Goal: Task Accomplishment & Management: Manage account settings

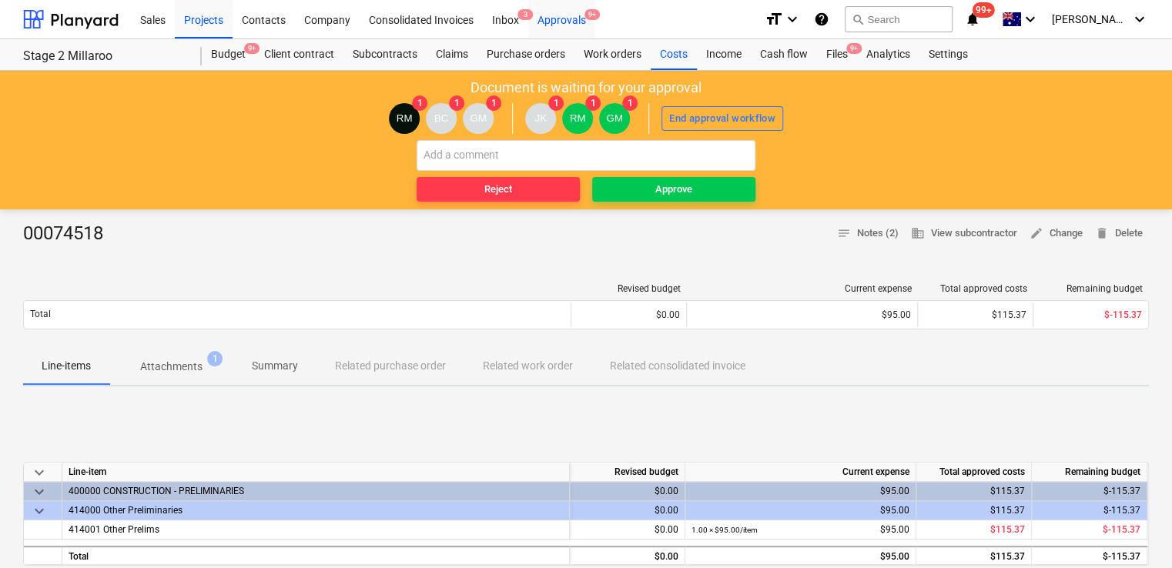
click at [568, 17] on div "Approvals 9+" at bounding box center [561, 18] width 67 height 39
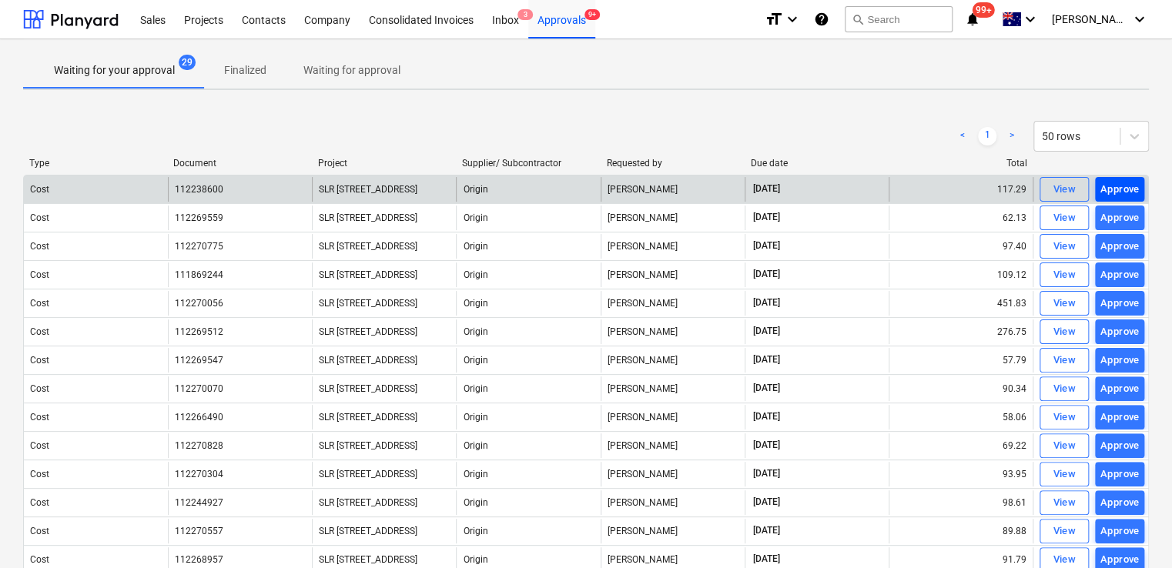
click at [574, 193] on div "Approve" at bounding box center [1119, 190] width 39 height 18
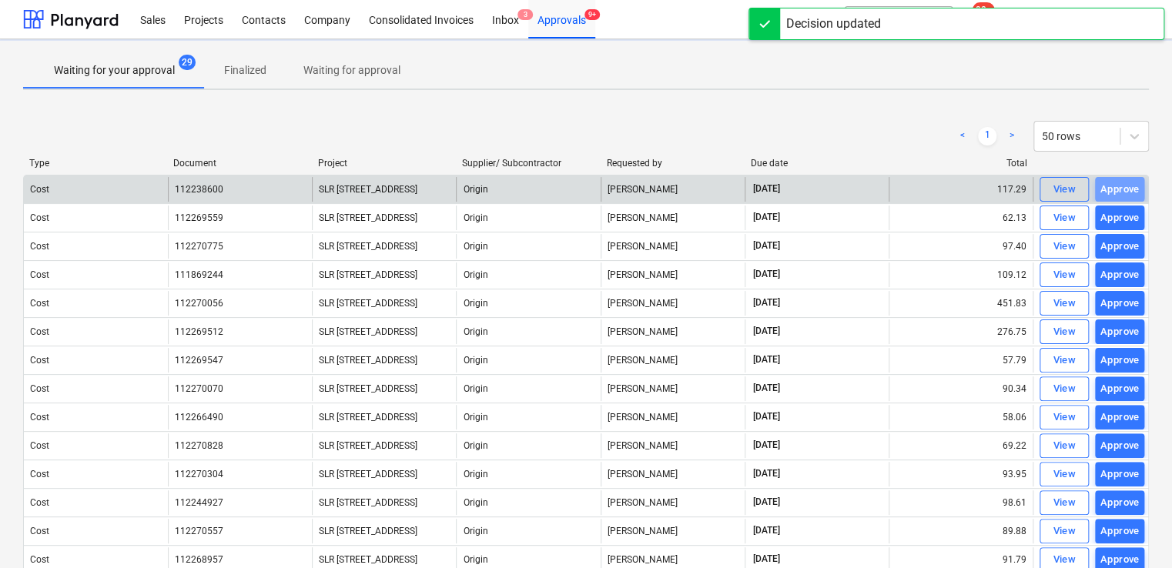
click at [574, 193] on div "Approve" at bounding box center [1119, 190] width 39 height 18
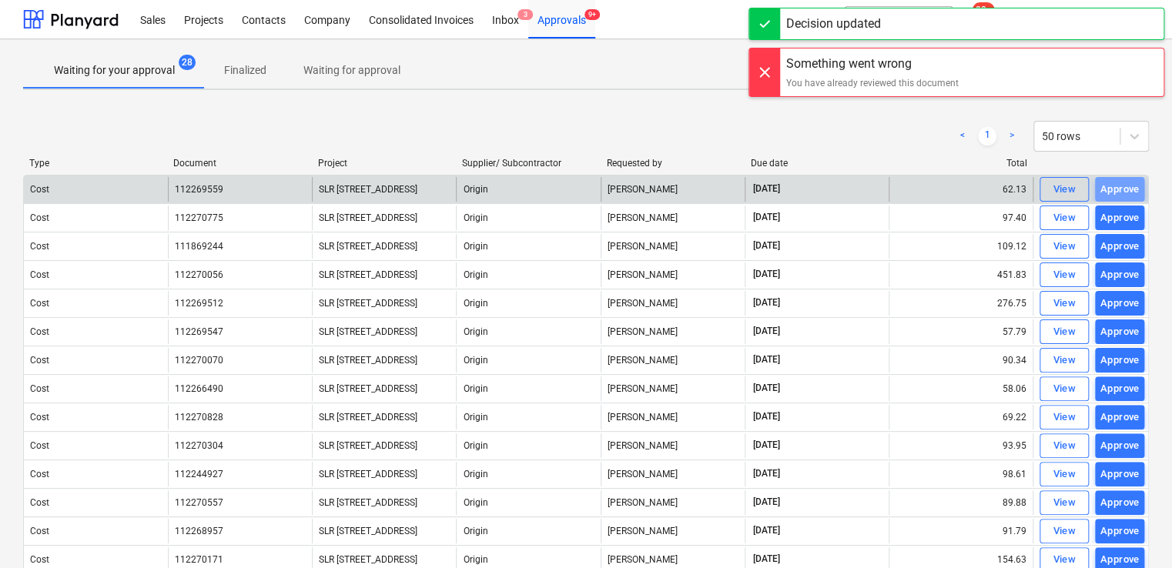
click at [574, 193] on div "Approve" at bounding box center [1119, 190] width 39 height 18
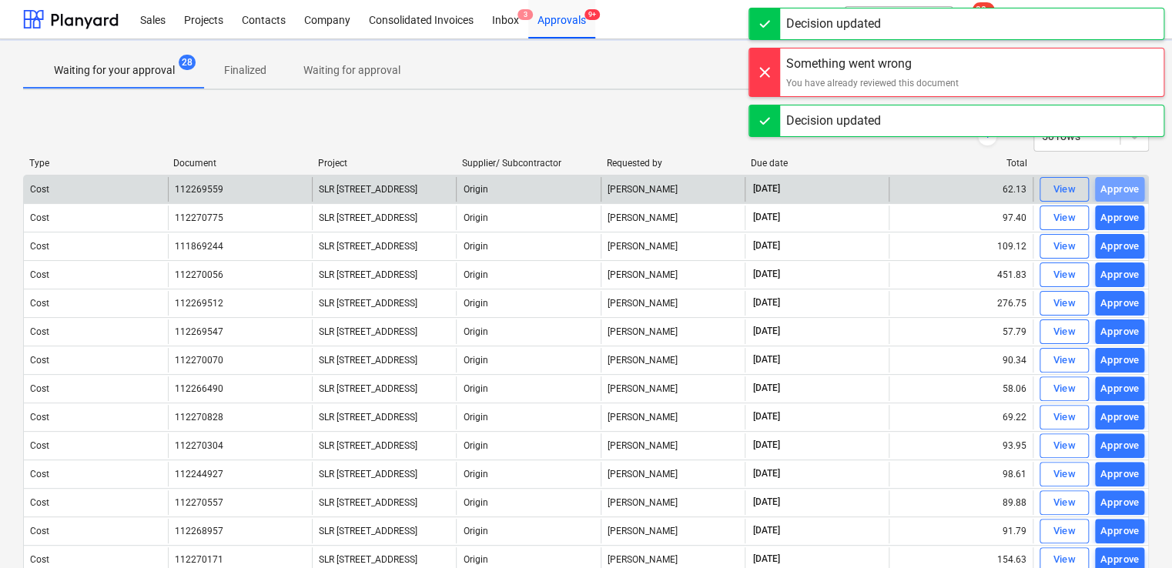
click at [574, 193] on div "Approve" at bounding box center [1119, 190] width 39 height 18
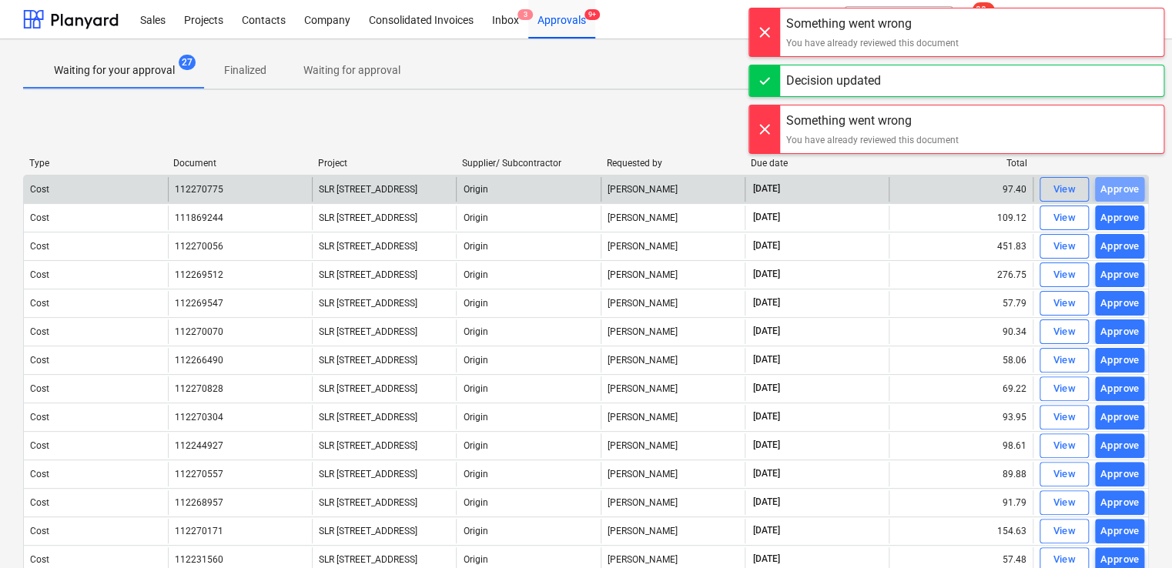
click at [574, 193] on div "Approve" at bounding box center [1119, 190] width 39 height 18
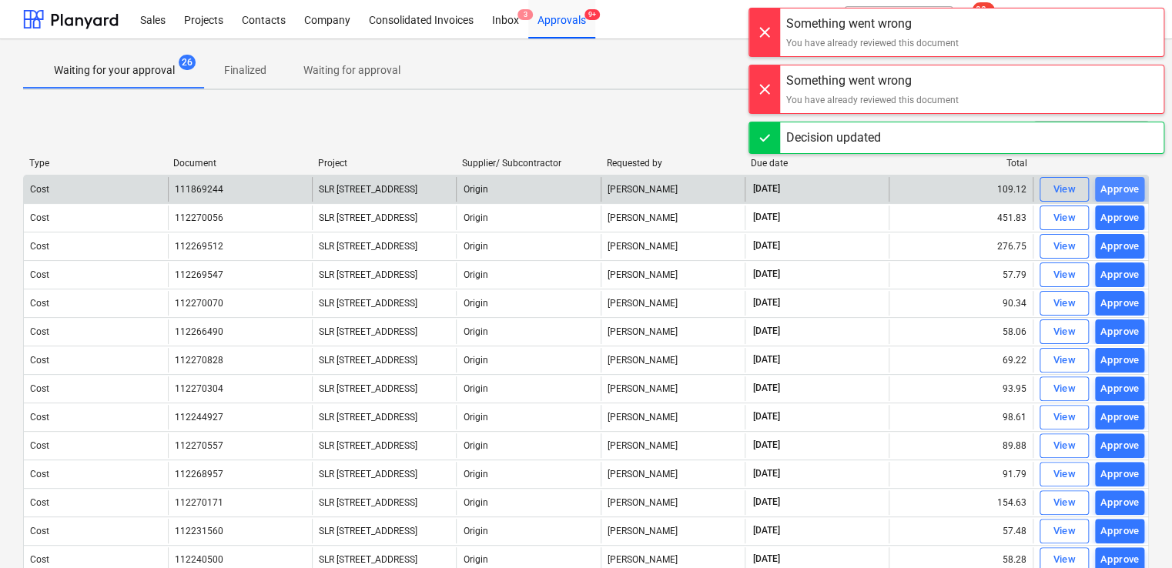
click at [574, 183] on div "Approve" at bounding box center [1119, 190] width 39 height 18
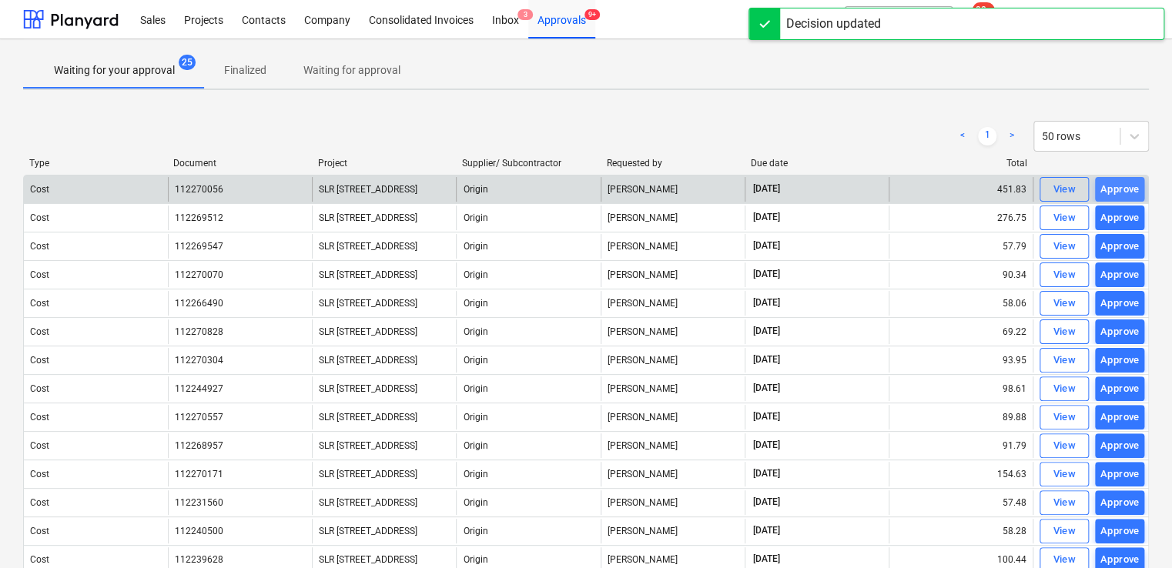
click at [574, 186] on div "Approve" at bounding box center [1119, 190] width 39 height 18
click at [574, 183] on div "Approve" at bounding box center [1119, 190] width 39 height 18
click at [574, 189] on div "Approve" at bounding box center [1119, 190] width 39 height 18
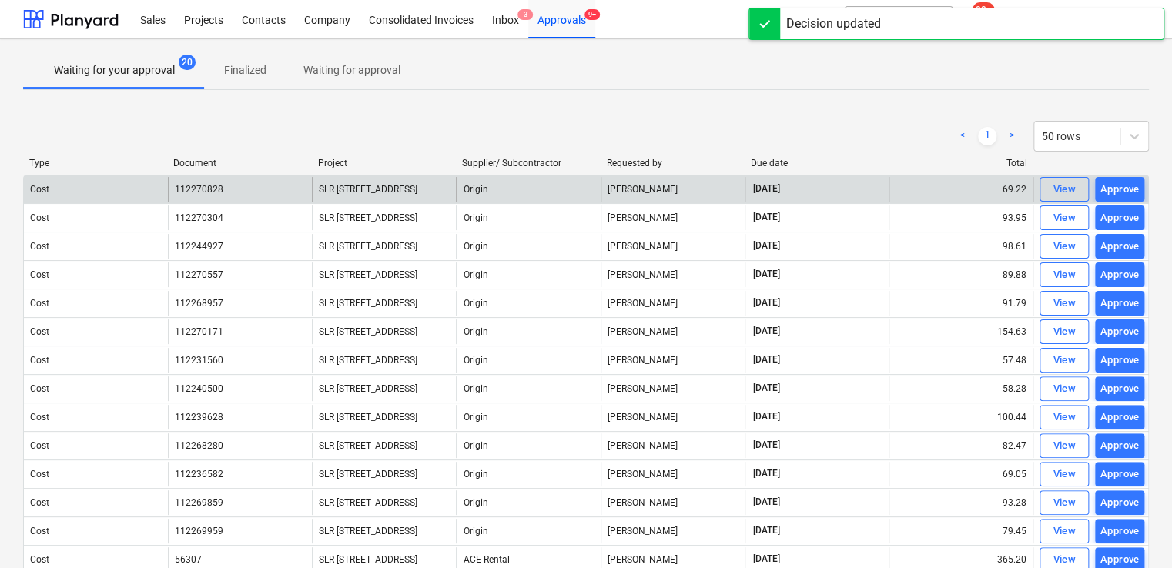
click at [574, 189] on div "Approve" at bounding box center [1119, 190] width 39 height 18
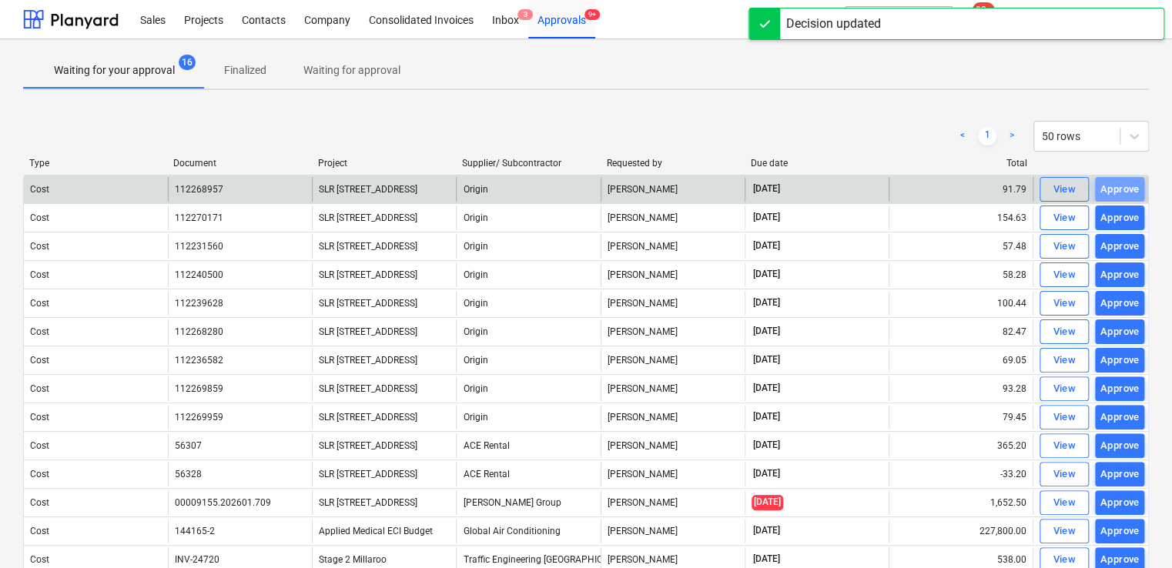
click at [574, 189] on div "Approve" at bounding box center [1119, 190] width 39 height 18
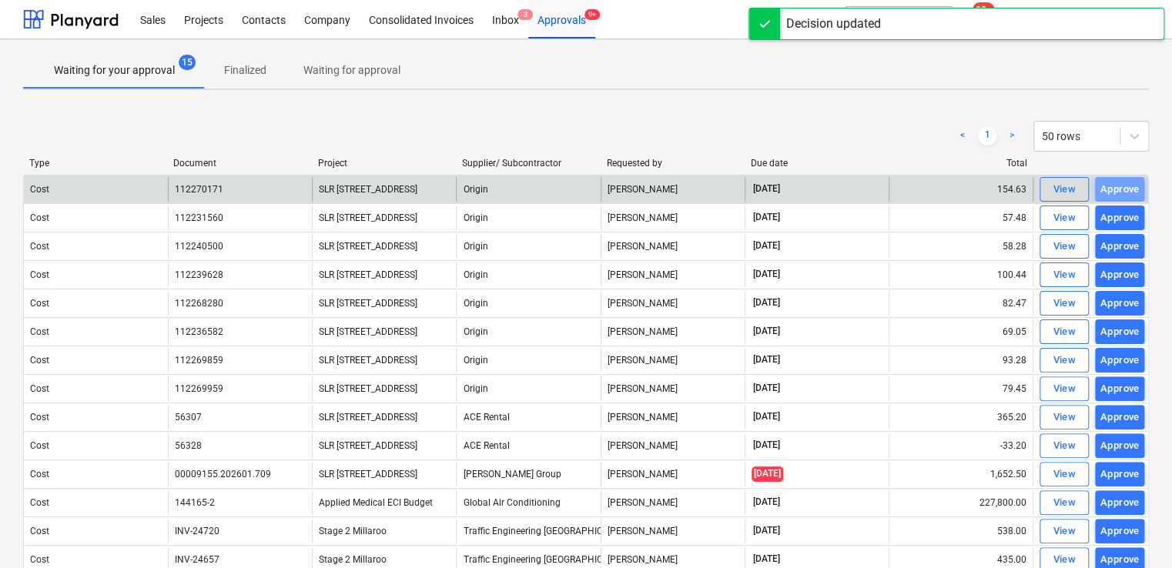
click at [574, 189] on div "Approve" at bounding box center [1119, 190] width 39 height 18
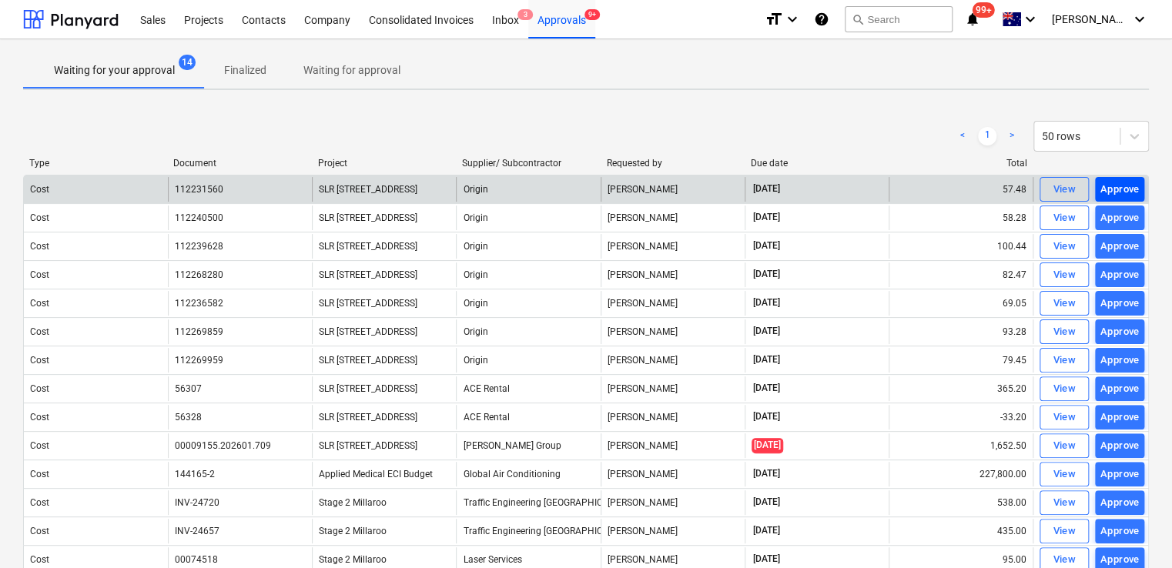
click at [574, 196] on div "Approve" at bounding box center [1119, 190] width 39 height 18
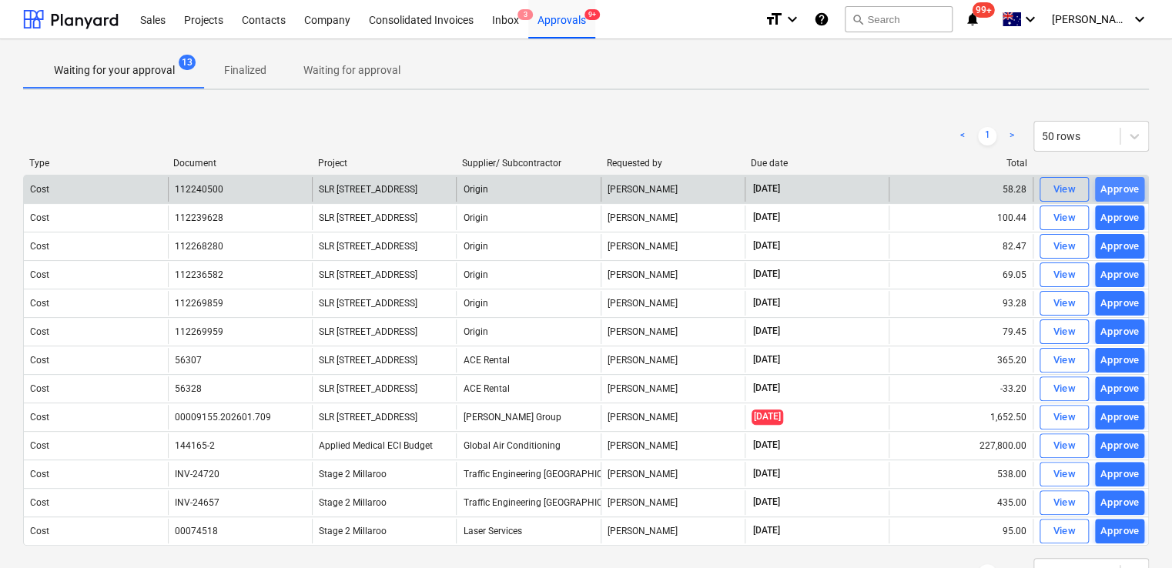
click at [574, 196] on div "Approve" at bounding box center [1119, 190] width 39 height 18
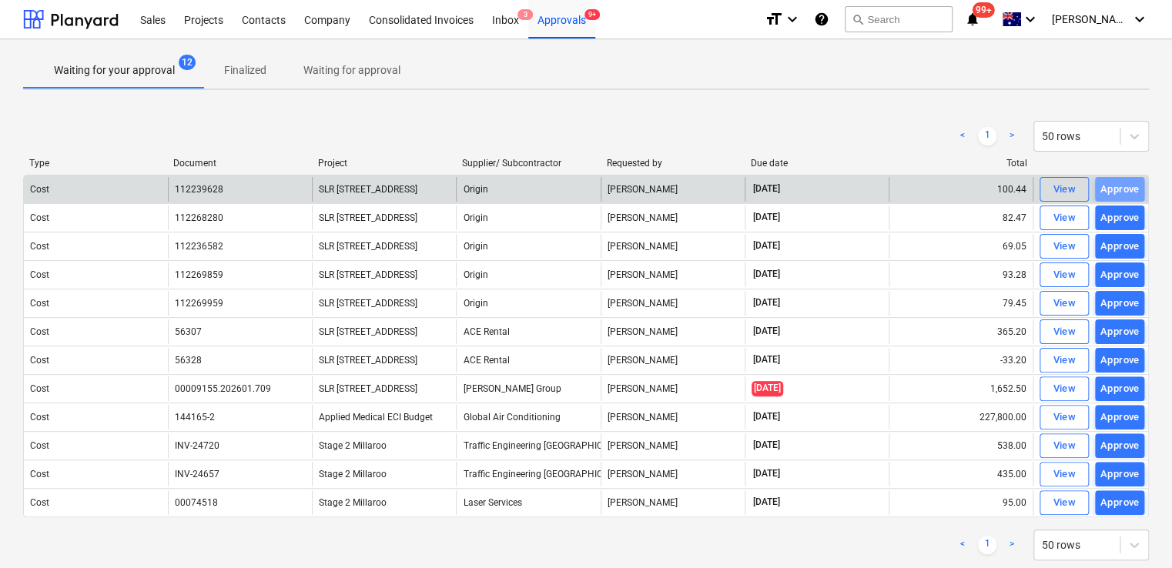
click at [574, 196] on div "Approve" at bounding box center [1119, 190] width 39 height 18
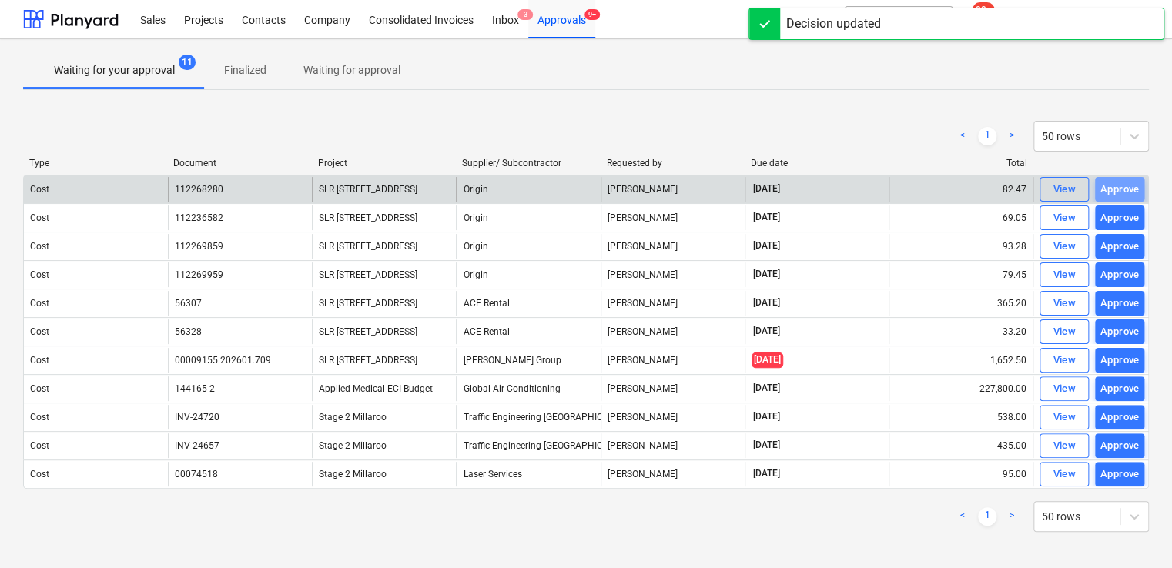
click at [574, 196] on div "Approve" at bounding box center [1119, 190] width 39 height 18
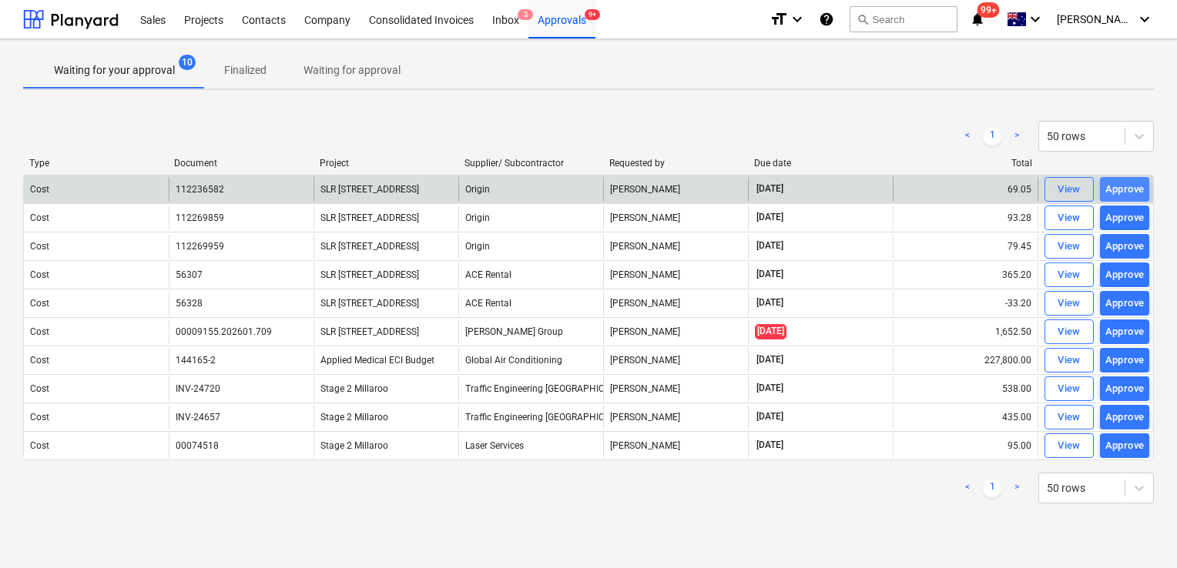
click at [574, 187] on div "Approve" at bounding box center [1124, 190] width 39 height 18
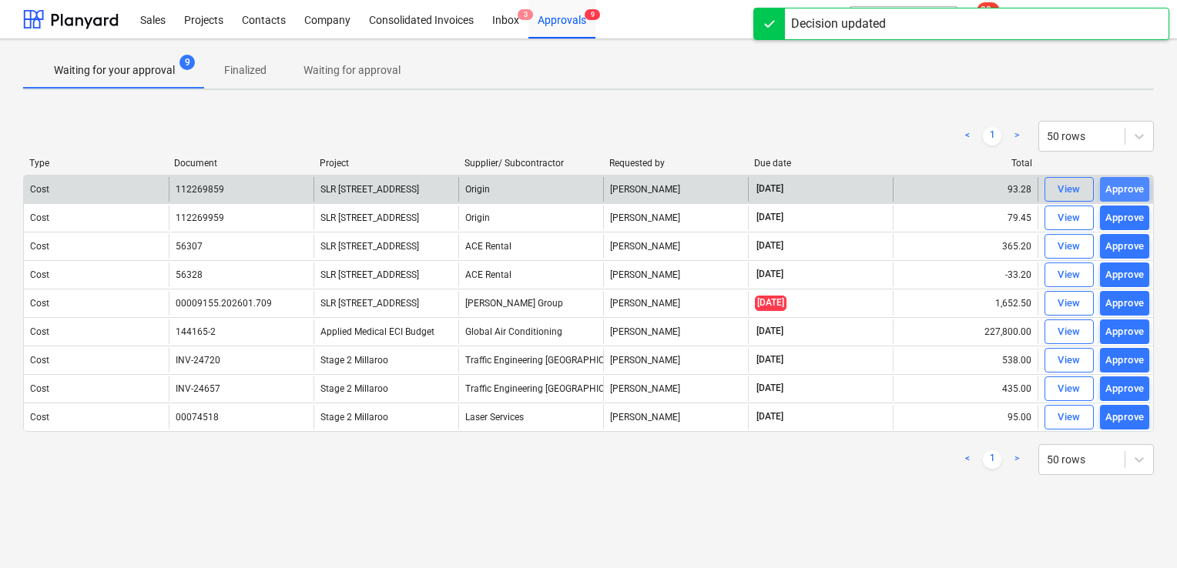
click at [574, 193] on div "Approve" at bounding box center [1124, 190] width 39 height 18
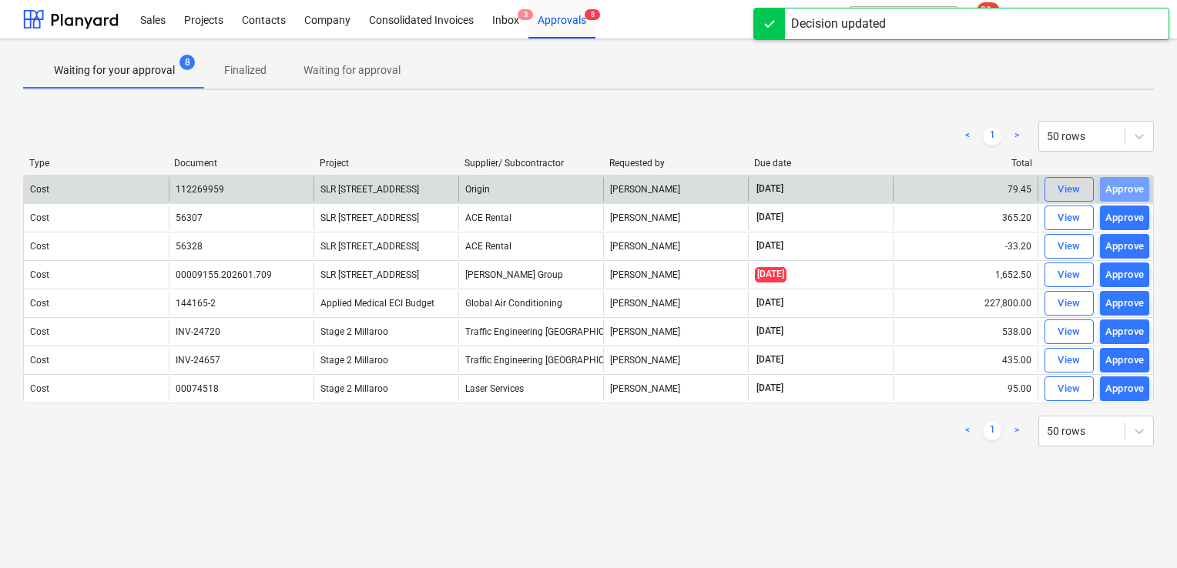
click at [574, 193] on div "Approve" at bounding box center [1124, 190] width 39 height 18
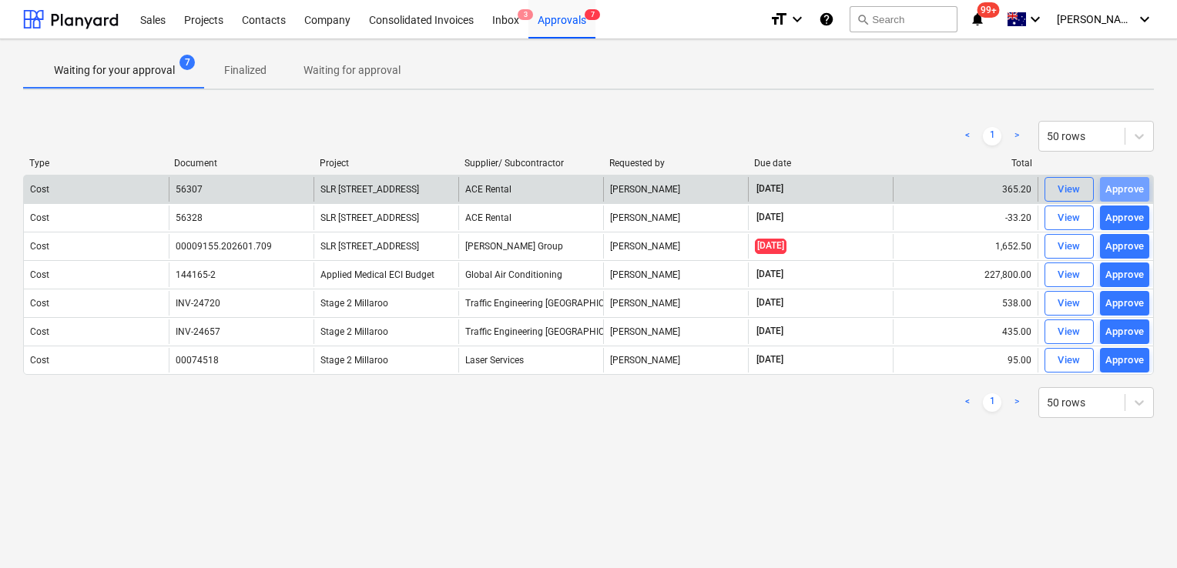
click at [574, 193] on div "Approve" at bounding box center [1124, 190] width 39 height 18
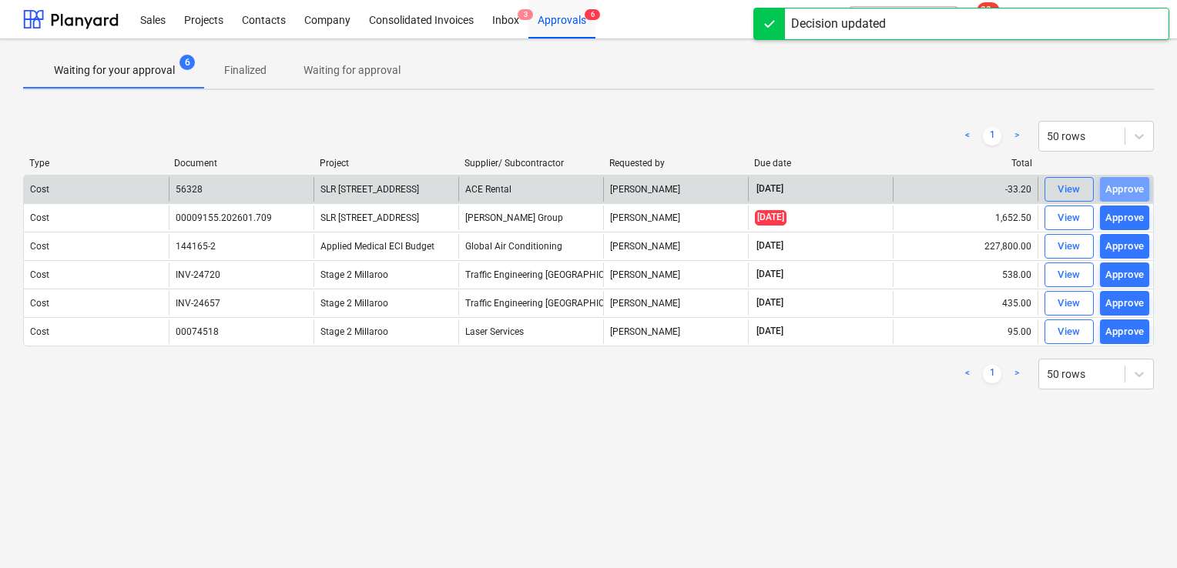
click at [574, 193] on div "Approve" at bounding box center [1124, 190] width 39 height 18
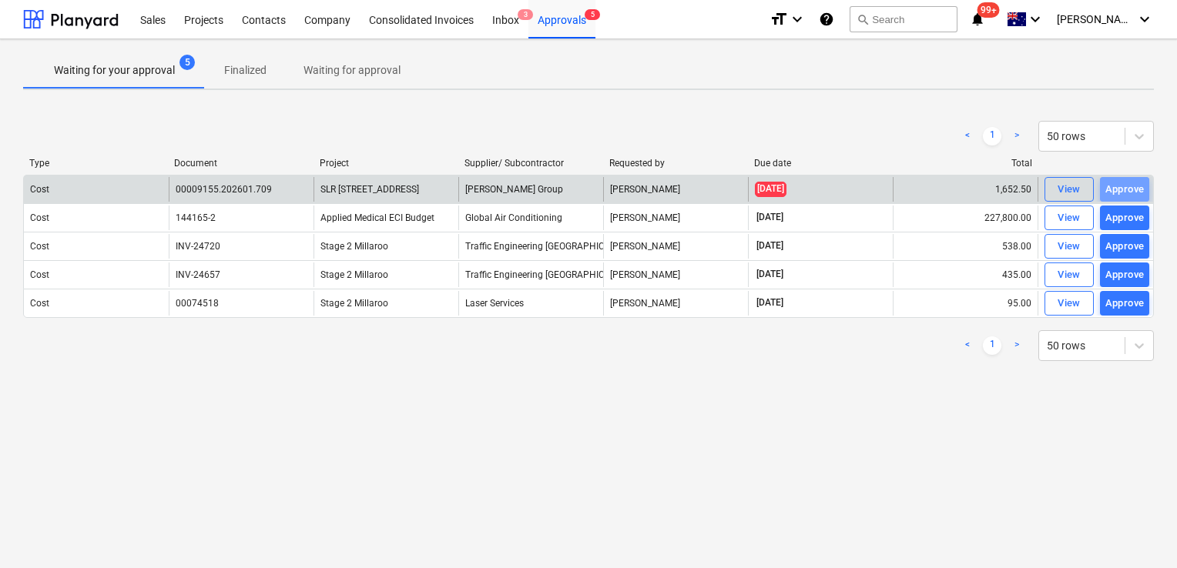
click at [574, 193] on div "Approve" at bounding box center [1124, 190] width 39 height 18
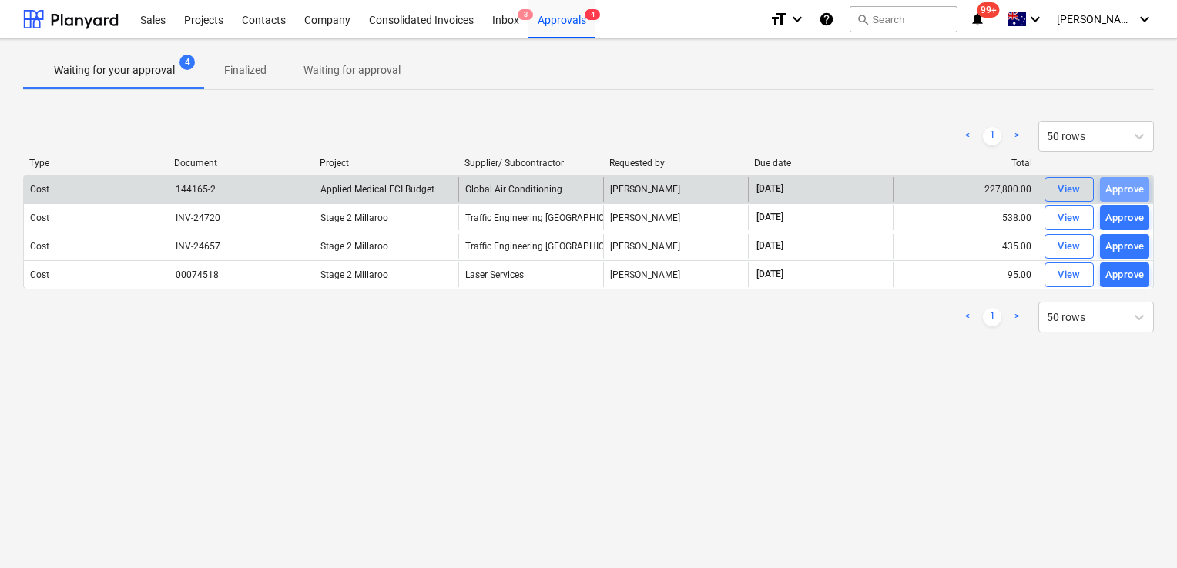
click at [574, 190] on div "Approve" at bounding box center [1124, 190] width 39 height 18
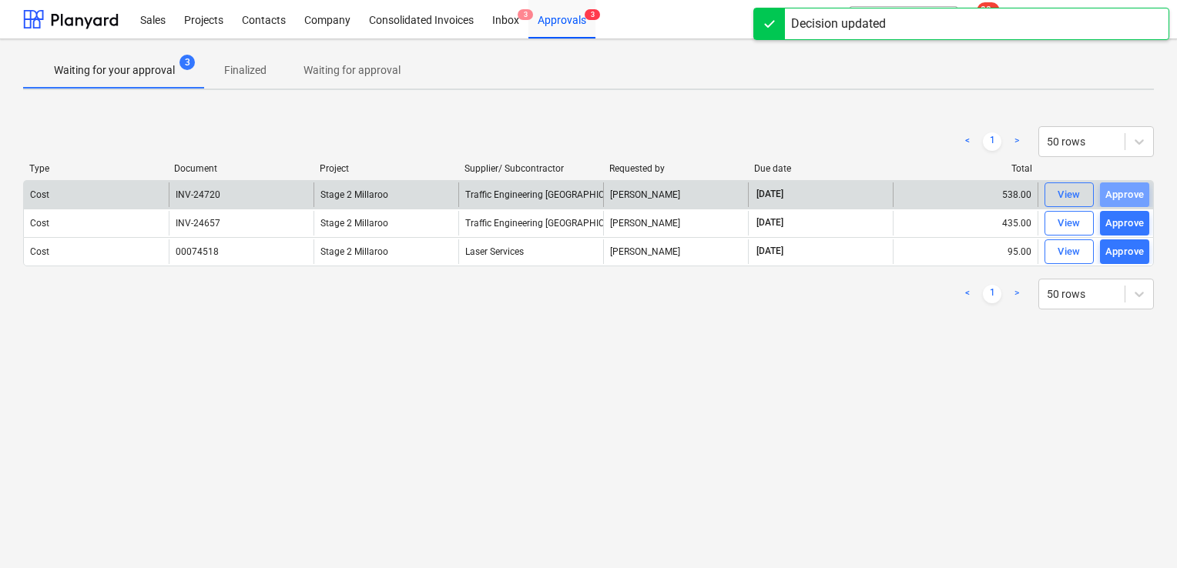
click at [574, 193] on div "Approve" at bounding box center [1124, 195] width 39 height 18
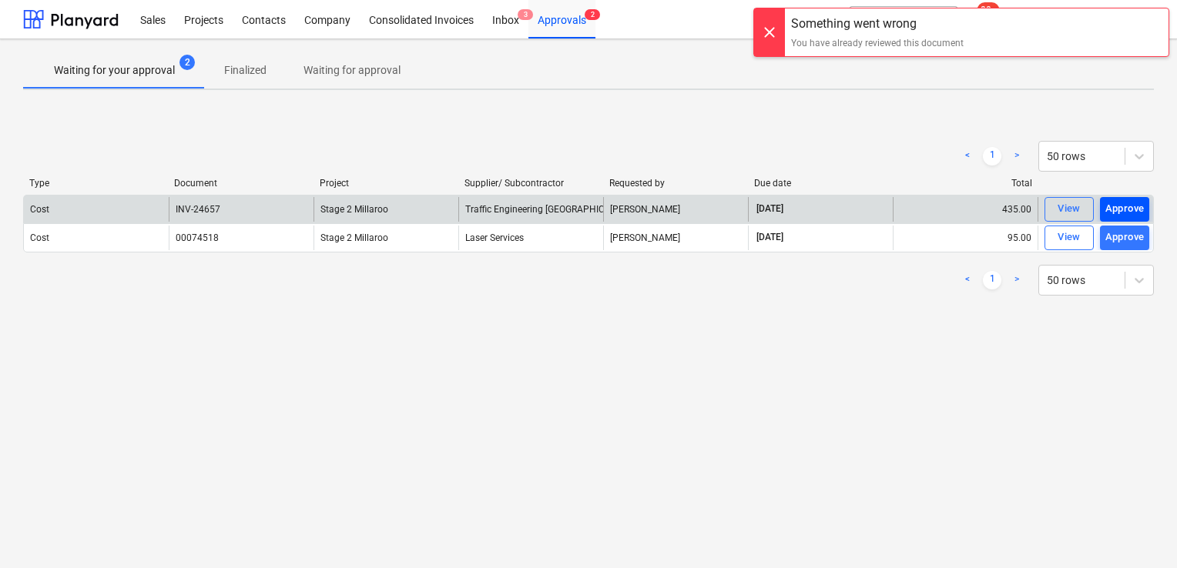
click at [574, 207] on div "Approve" at bounding box center [1124, 209] width 39 height 18
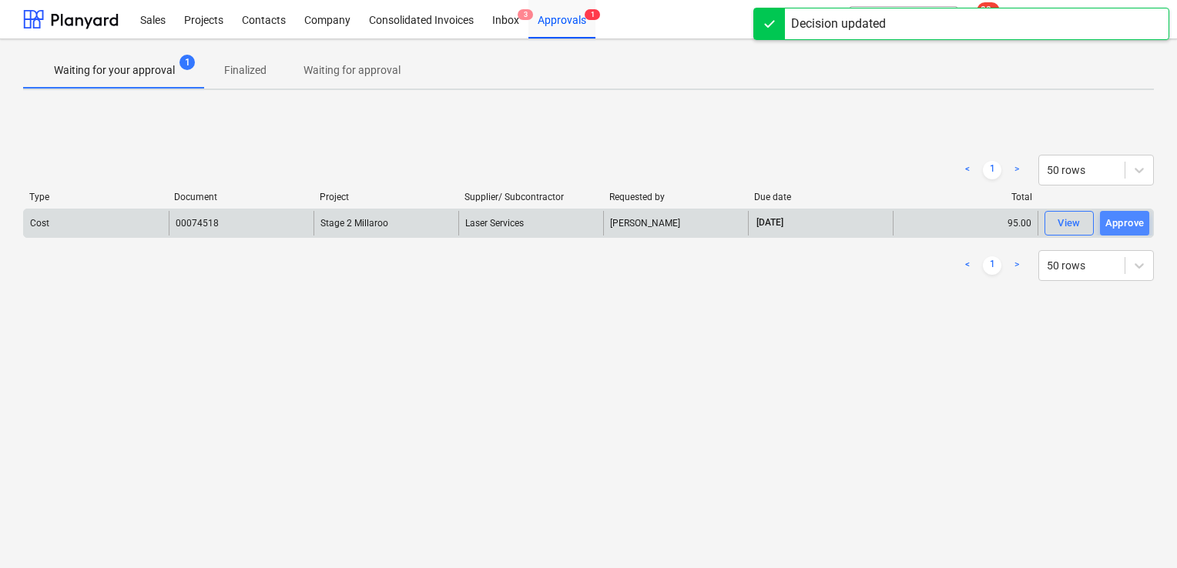
click at [574, 228] on div "Approve" at bounding box center [1124, 224] width 39 height 18
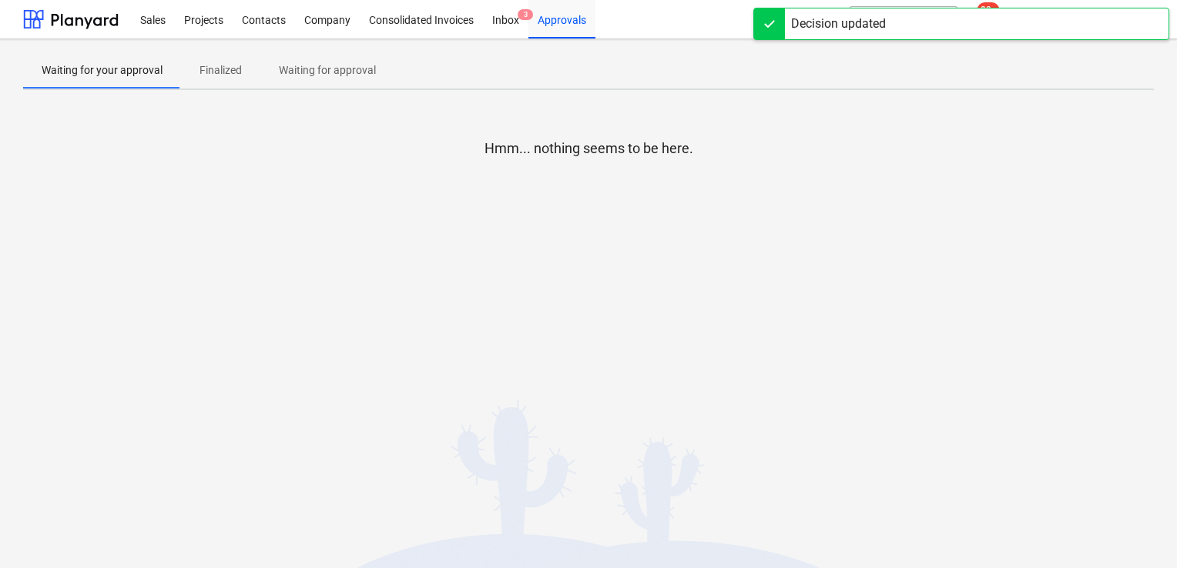
click at [574, 215] on div at bounding box center [588, 204] width 1130 height 31
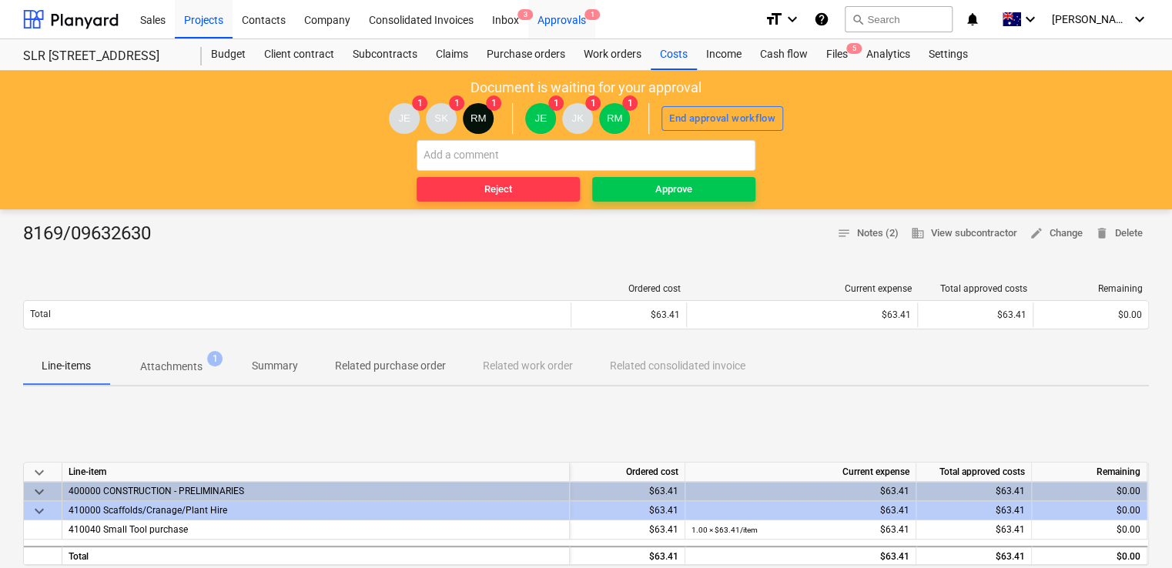
click at [567, 19] on div "Approvals 1" at bounding box center [561, 18] width 67 height 39
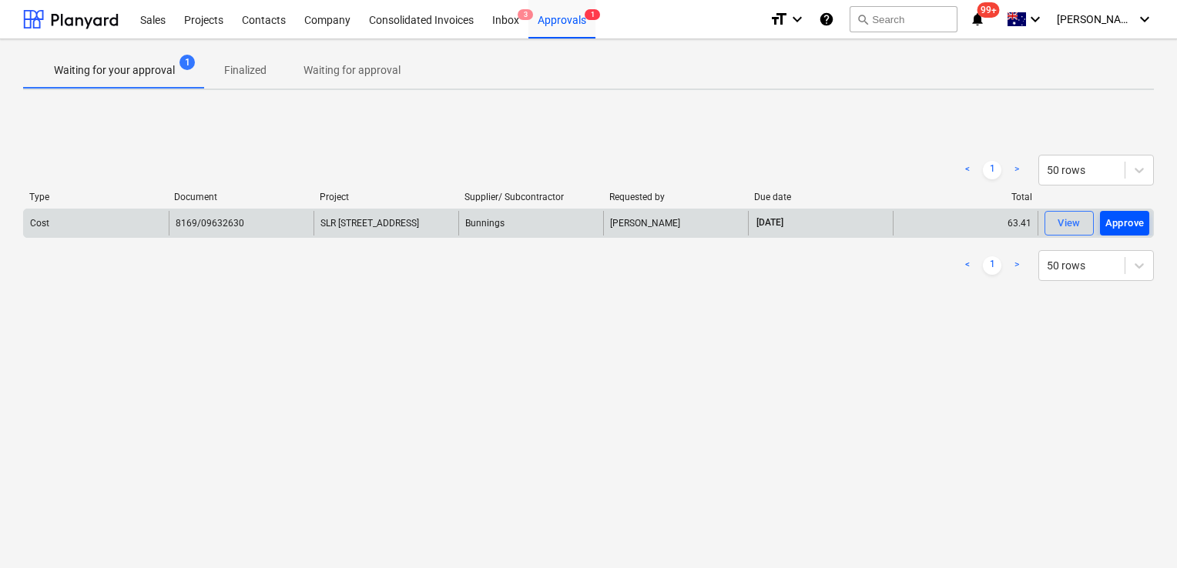
click at [1114, 223] on div "Approve" at bounding box center [1124, 224] width 39 height 18
